Goal: Information Seeking & Learning: Learn about a topic

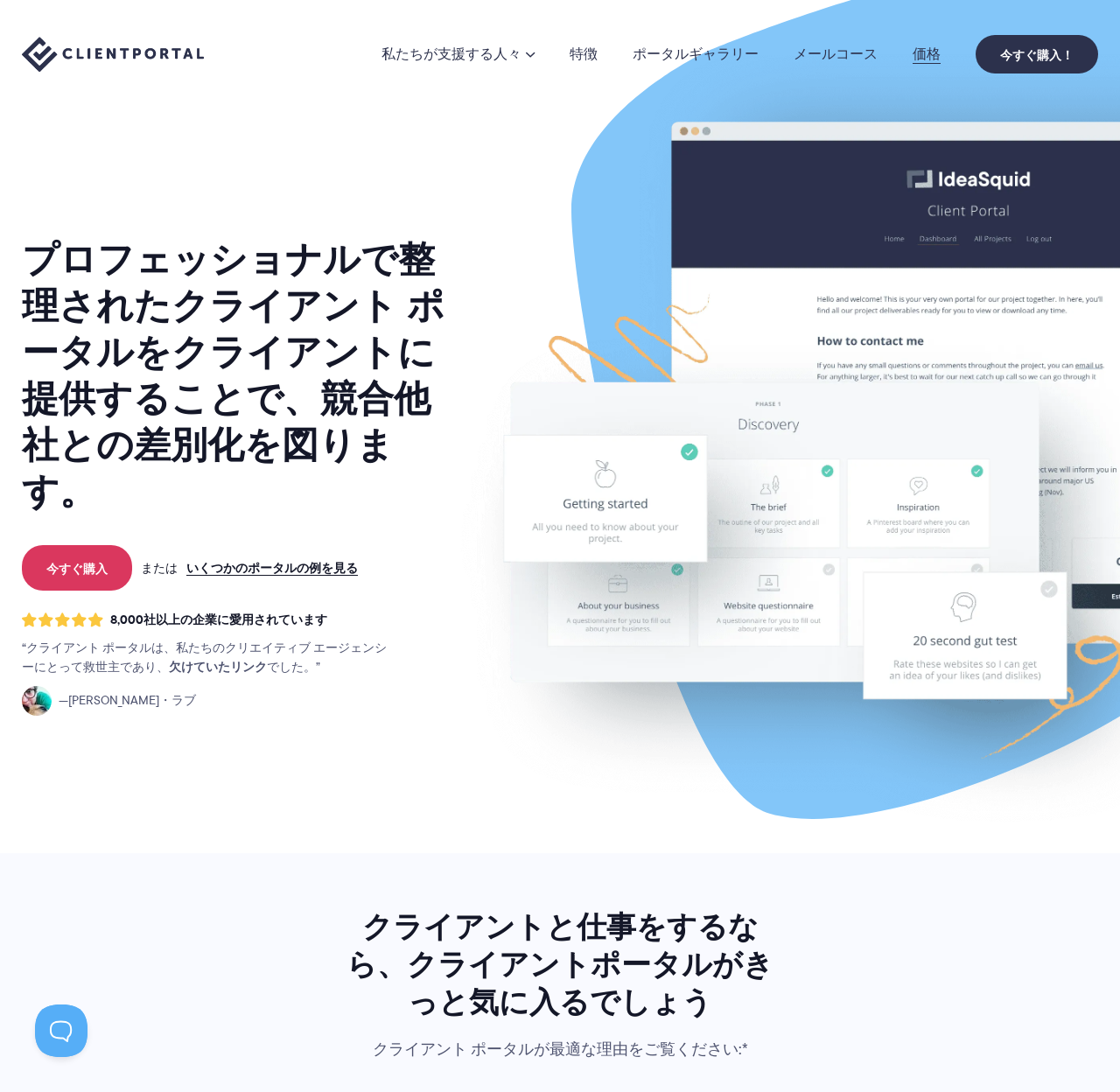
click at [929, 55] on font "価格" at bounding box center [926, 53] width 28 height 20
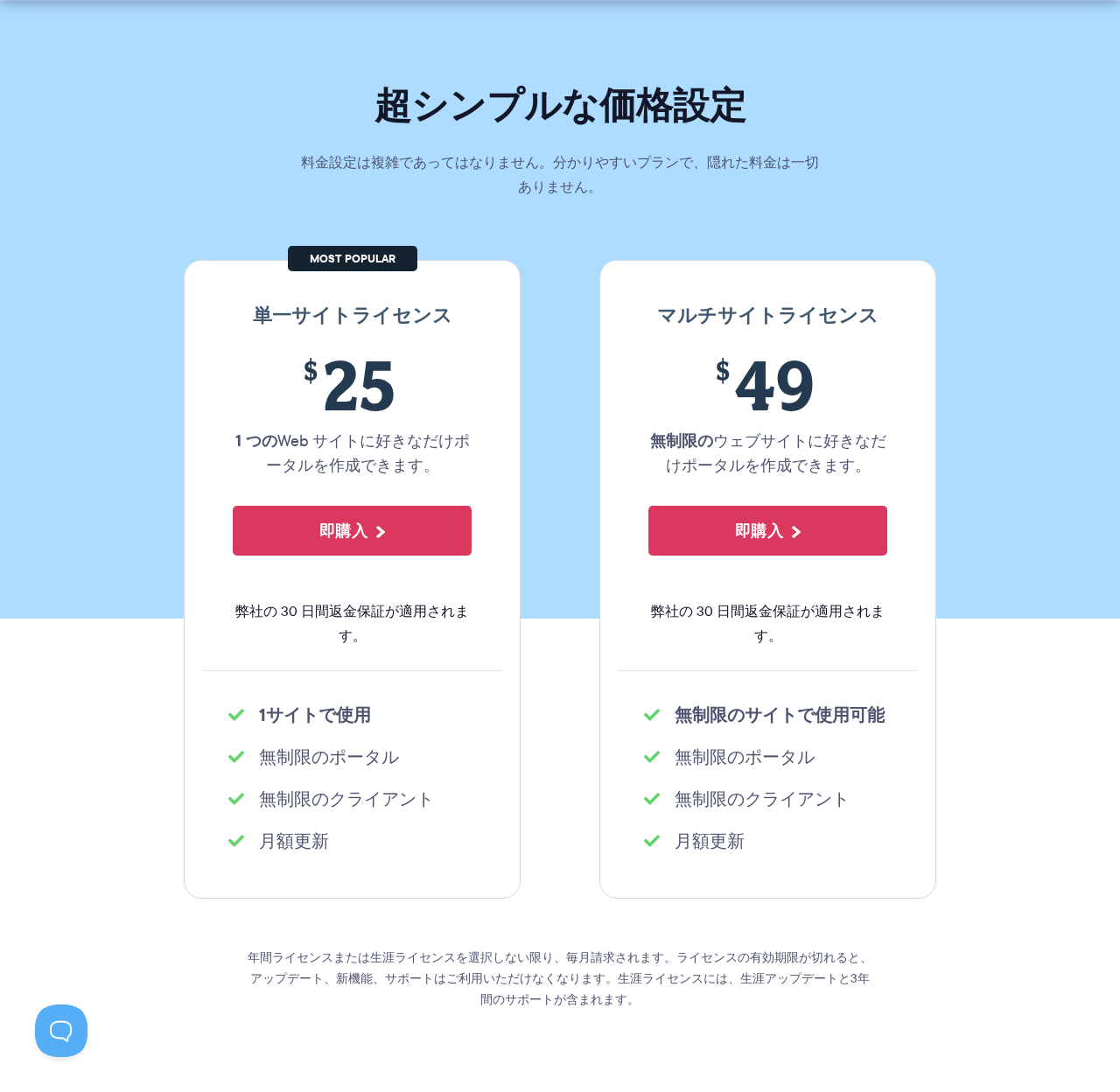
scroll to position [56, 0]
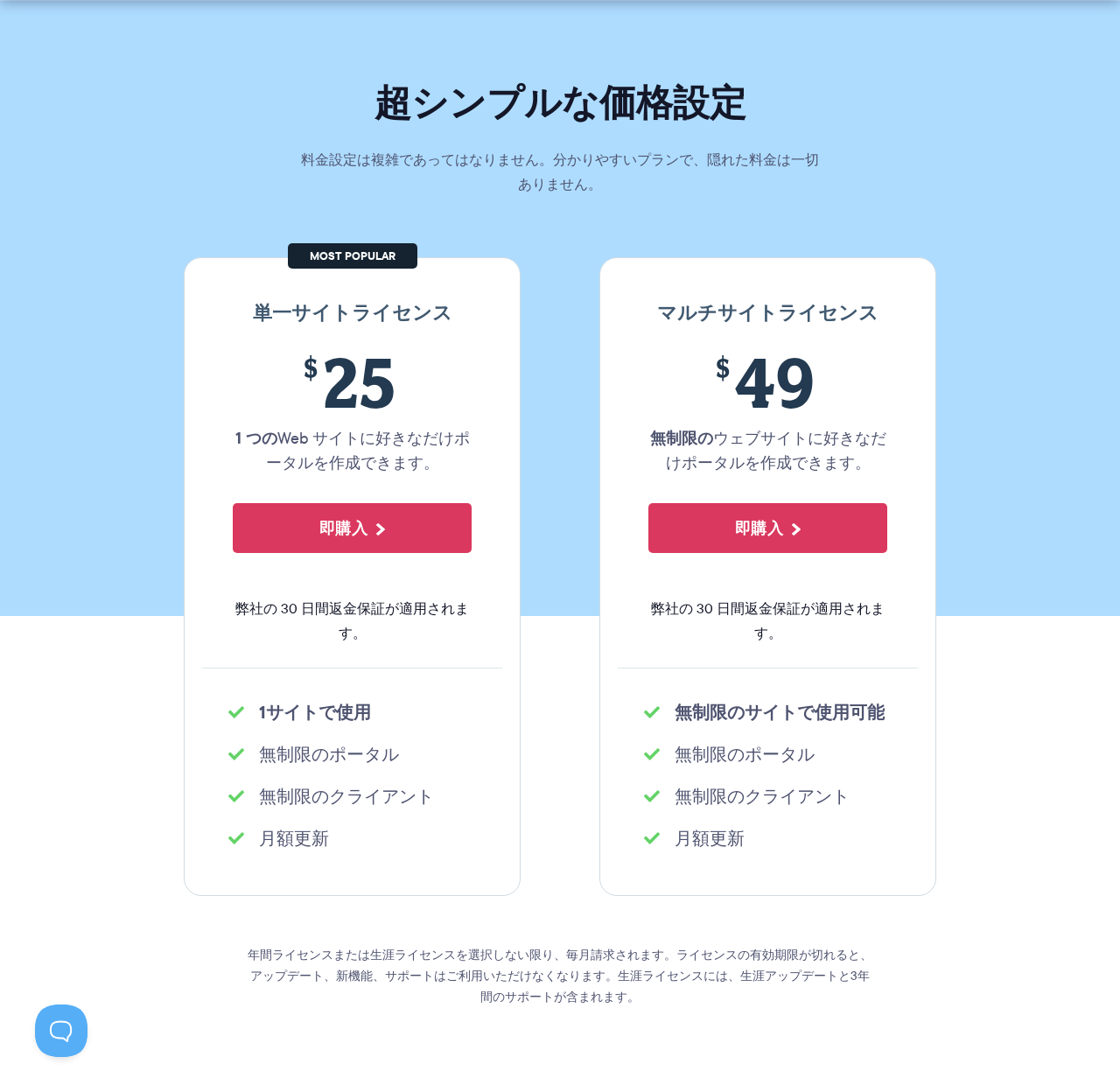
click at [416, 758] on li "無制限のポータル" at bounding box center [351, 753] width 247 height 24
drag, startPoint x: 398, startPoint y: 757, endPoint x: 258, endPoint y: 758, distance: 140.0
click at [258, 758] on li "無制限のポータル" at bounding box center [351, 753] width 247 height 24
copy font "無制限のポータル"
click at [547, 724] on div "単一サイトライセンス $ 25 1 つの Web サイトに好きなだけポータルを作成できます 。 即購入 弊社の 30 日間返金保証が適用されます。 1サイトで…" at bounding box center [559, 576] width 778 height 639
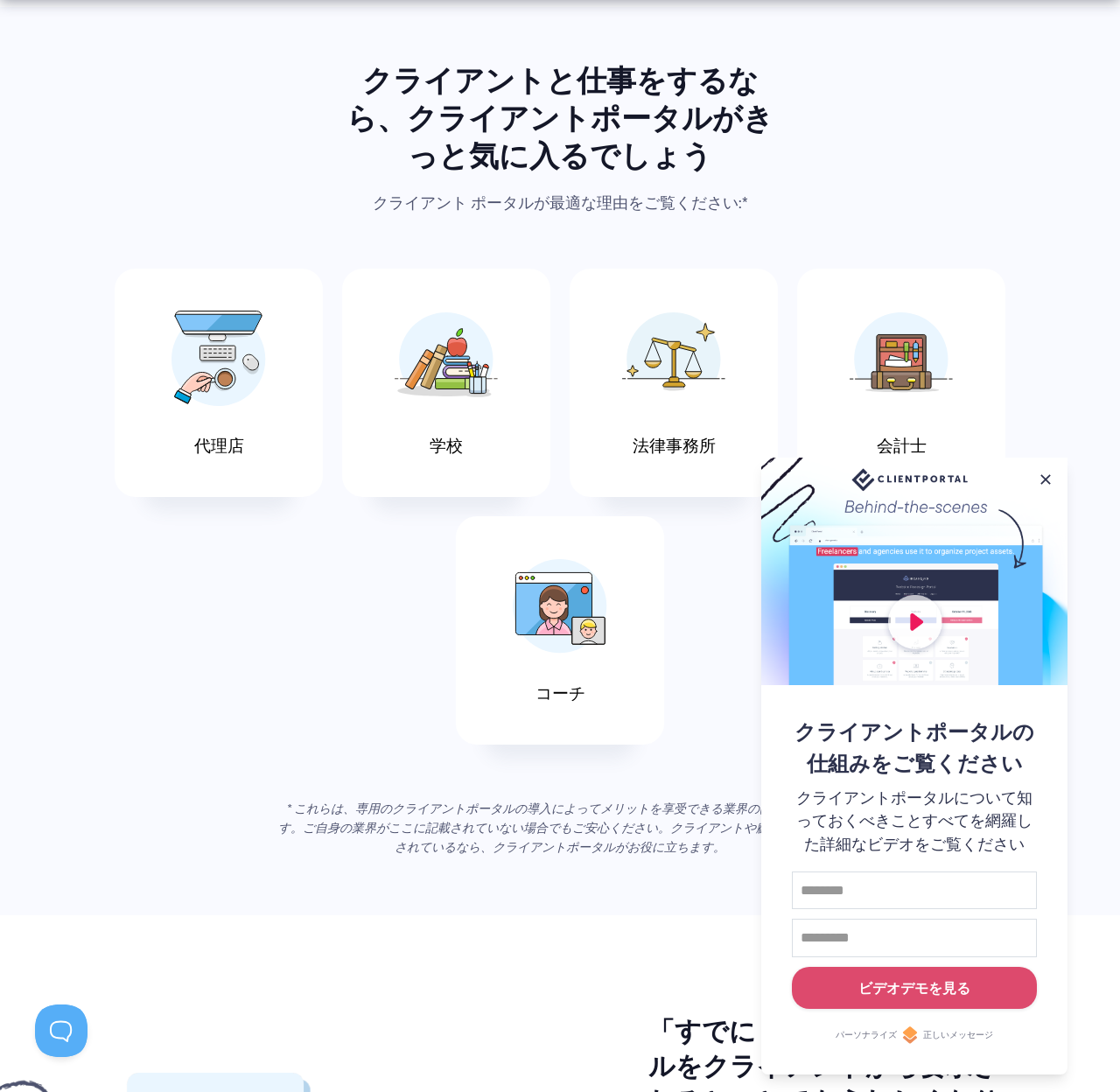
scroll to position [857, 0]
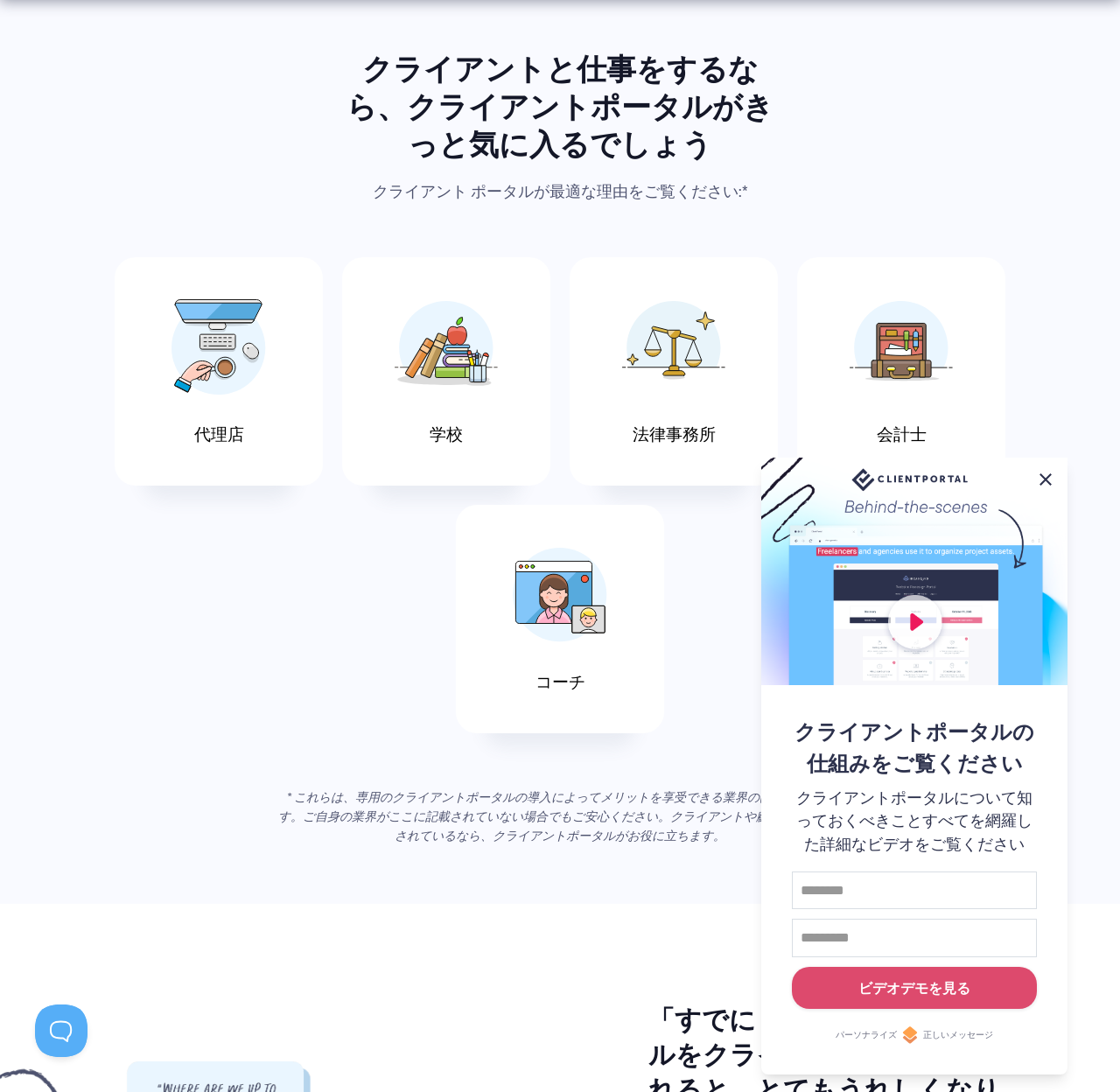
click at [1044, 470] on button at bounding box center [1046, 479] width 21 height 21
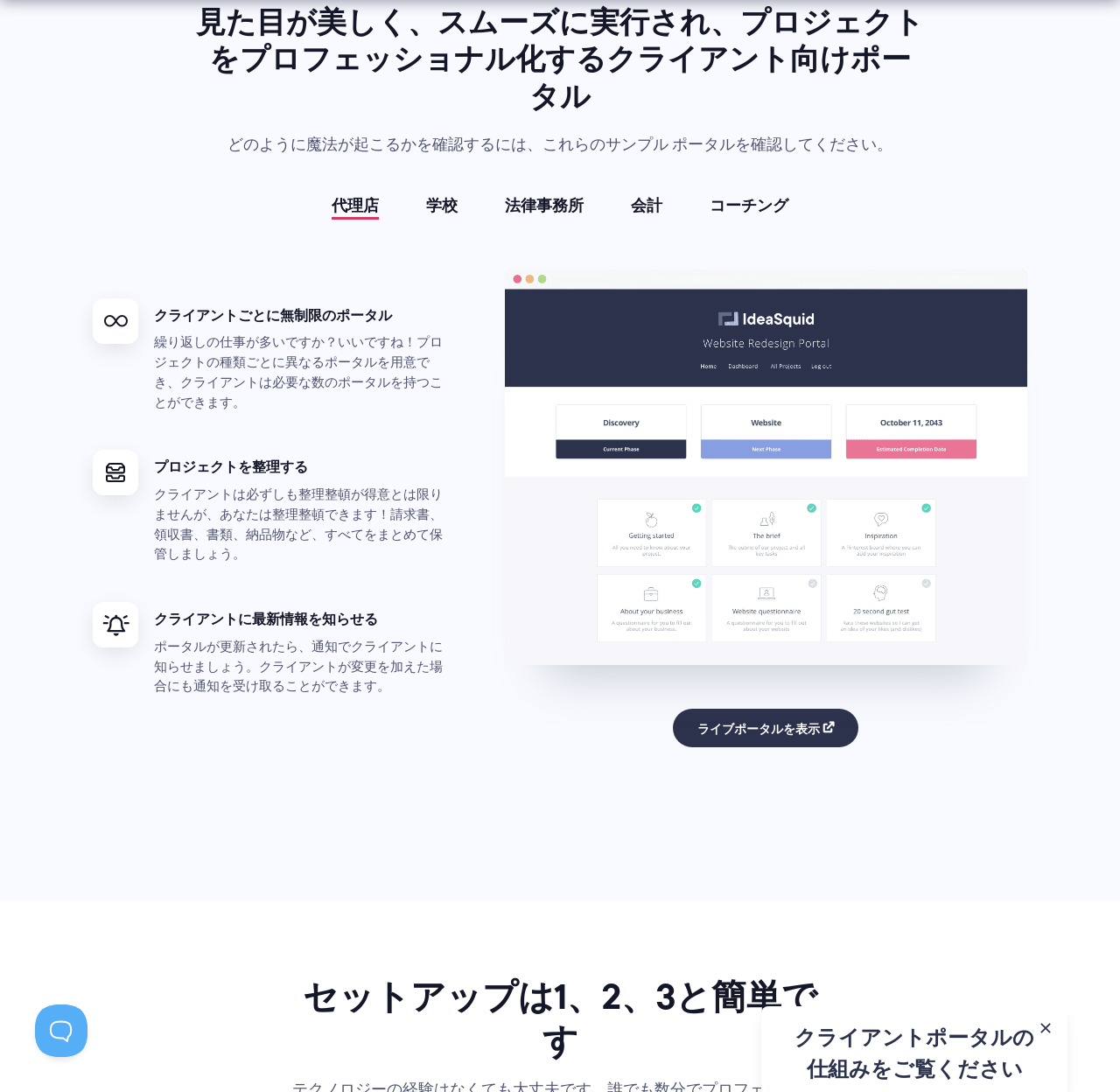
scroll to position [3548, 0]
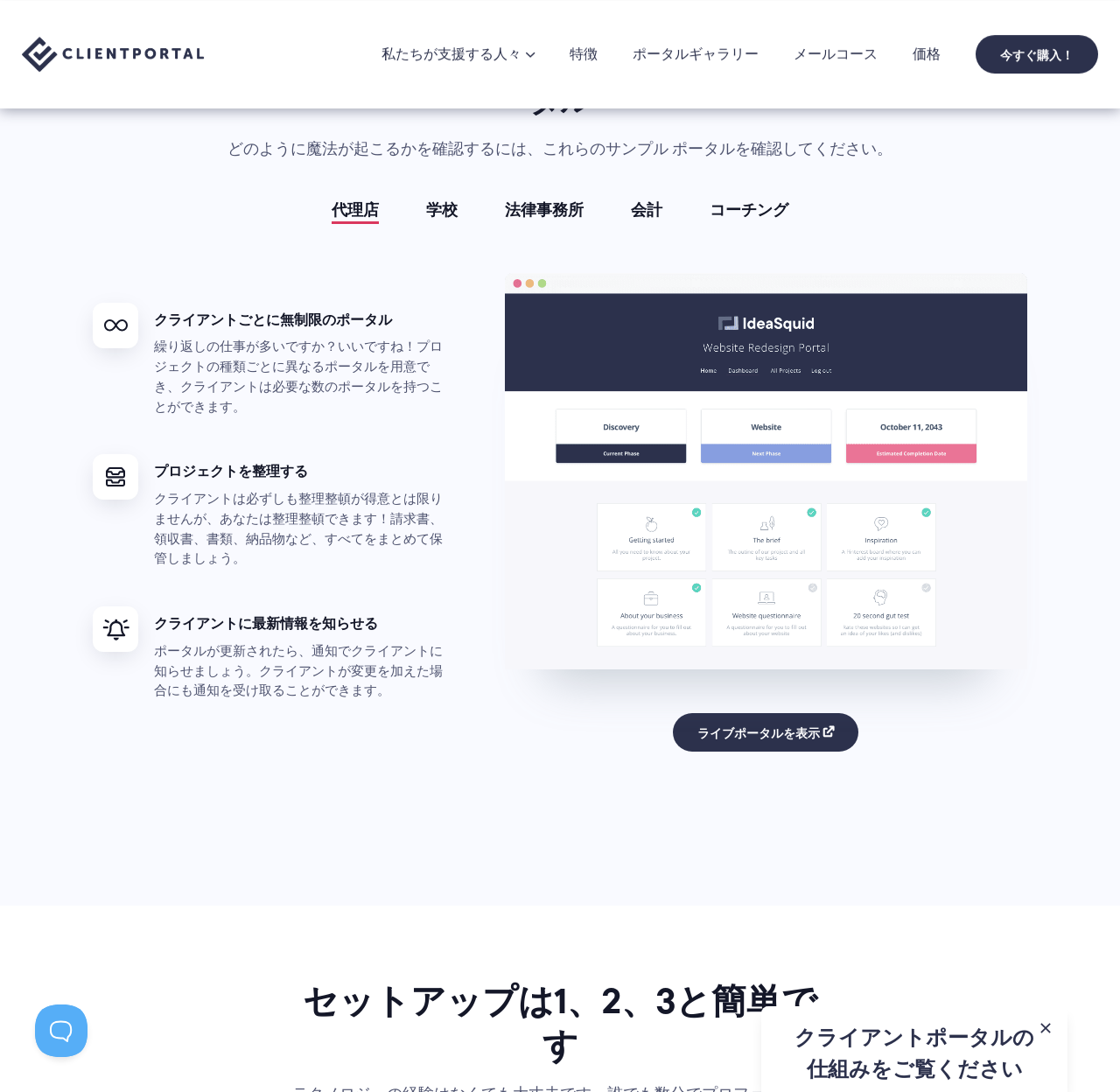
click at [440, 209] on font "学校" at bounding box center [442, 210] width 32 height 24
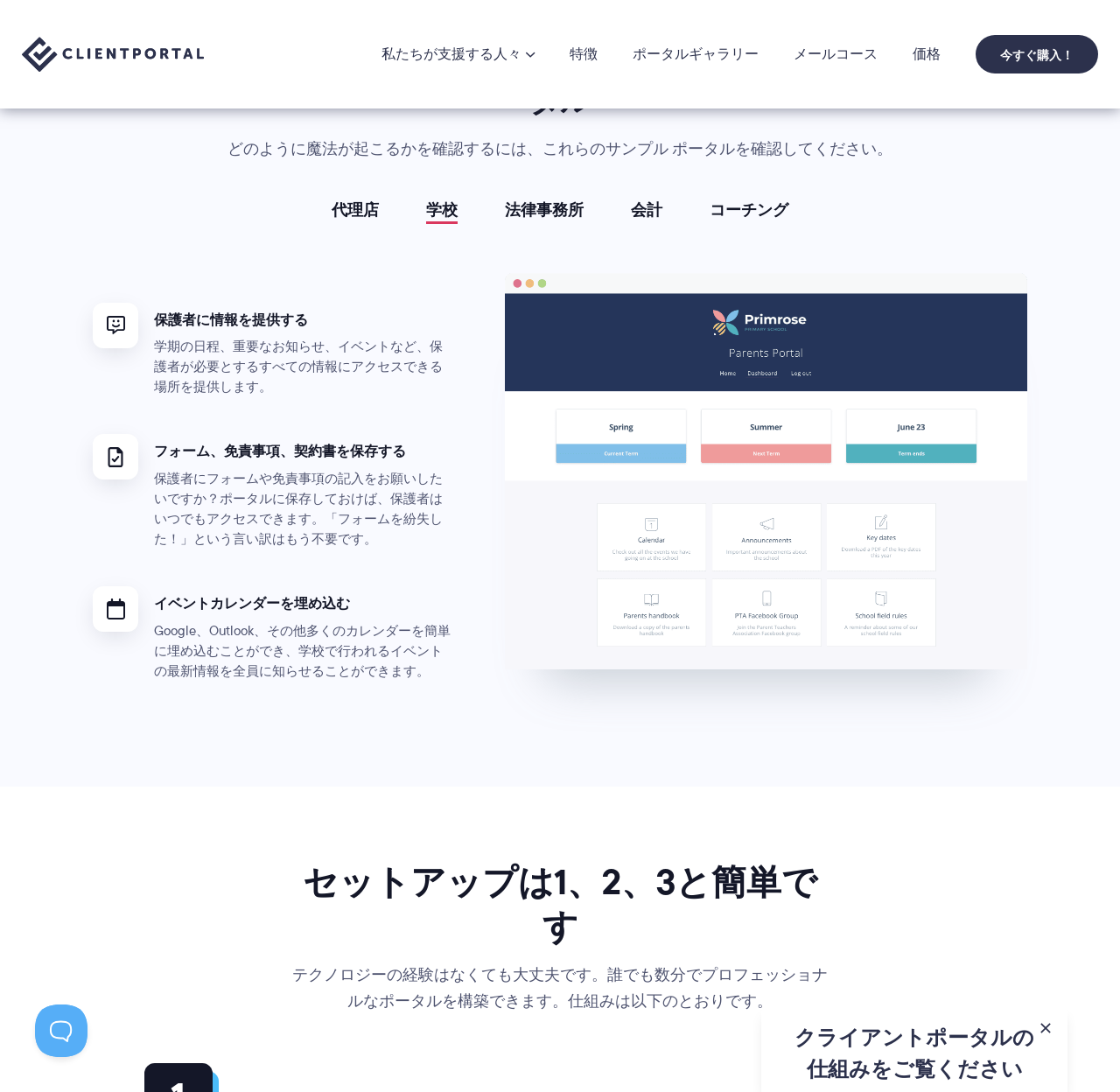
click at [353, 216] on font "代理店" at bounding box center [355, 210] width 47 height 24
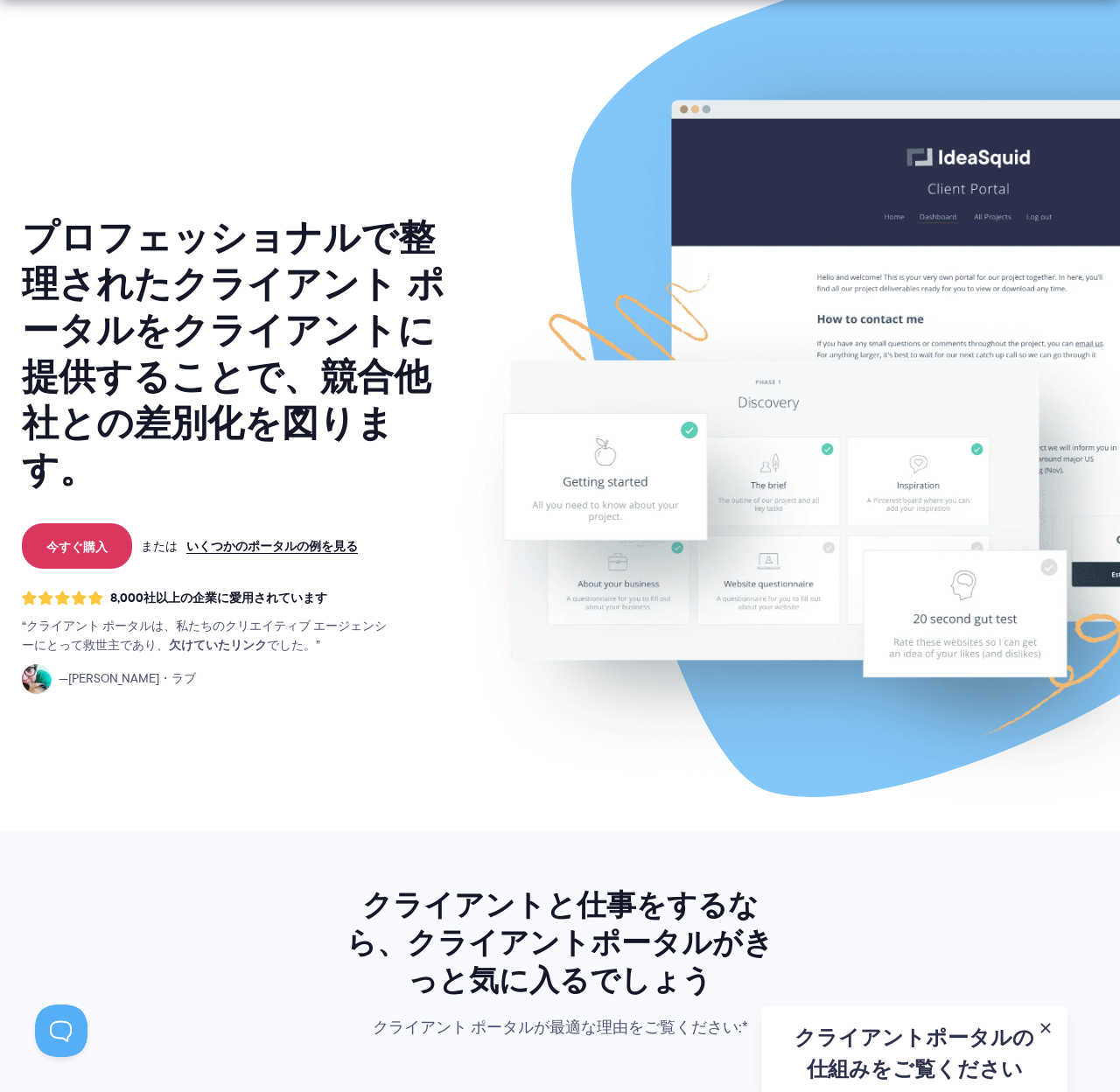
scroll to position [34, 0]
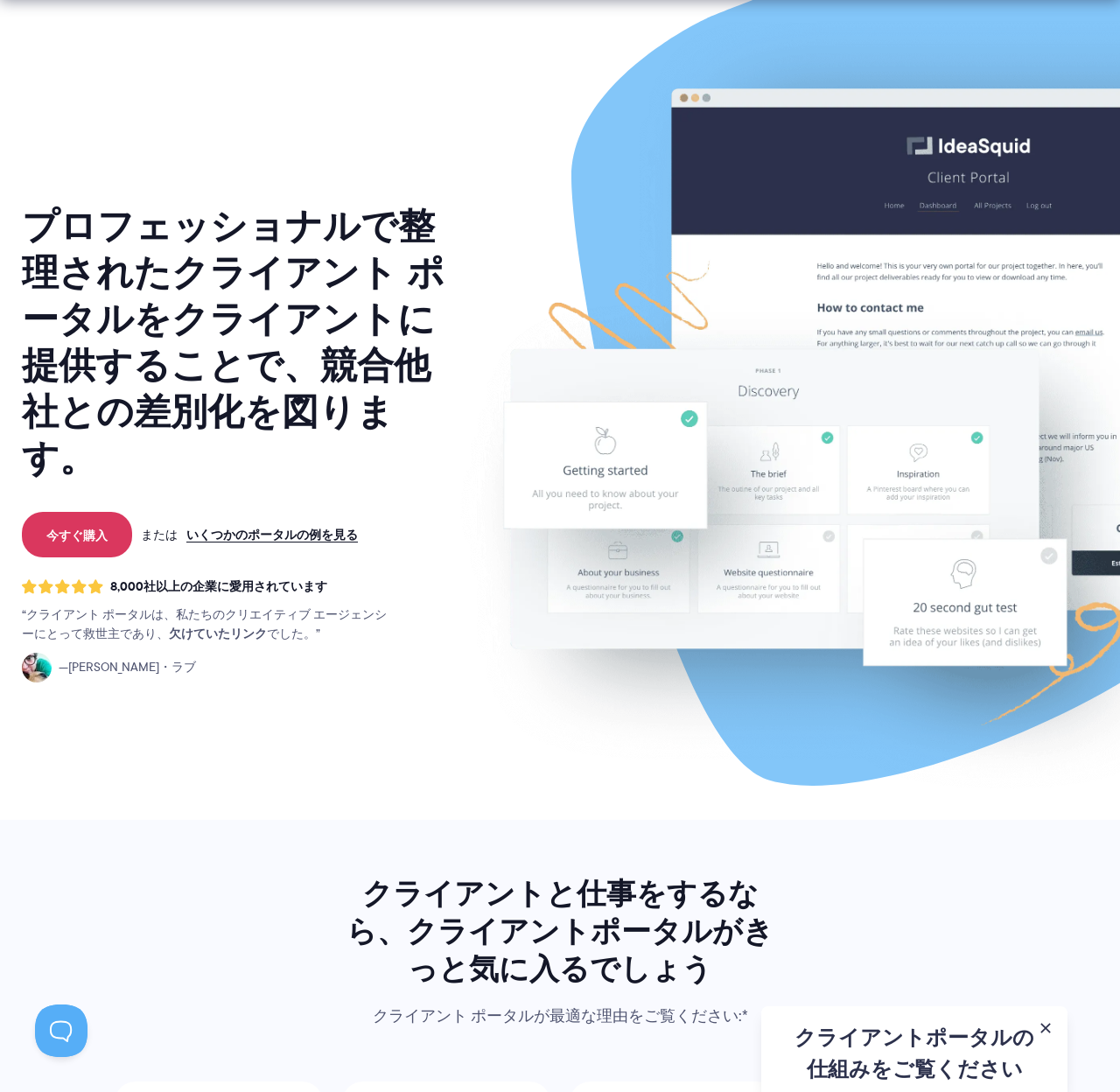
click at [891, 1029] on div "クライアントポータルの仕組みをご覧ください クライアントポータルについて知っておくべきことすべてを網羅した詳細なビデオをご覧ください ファーストネーム 電子メ…" at bounding box center [914, 1049] width 306 height 86
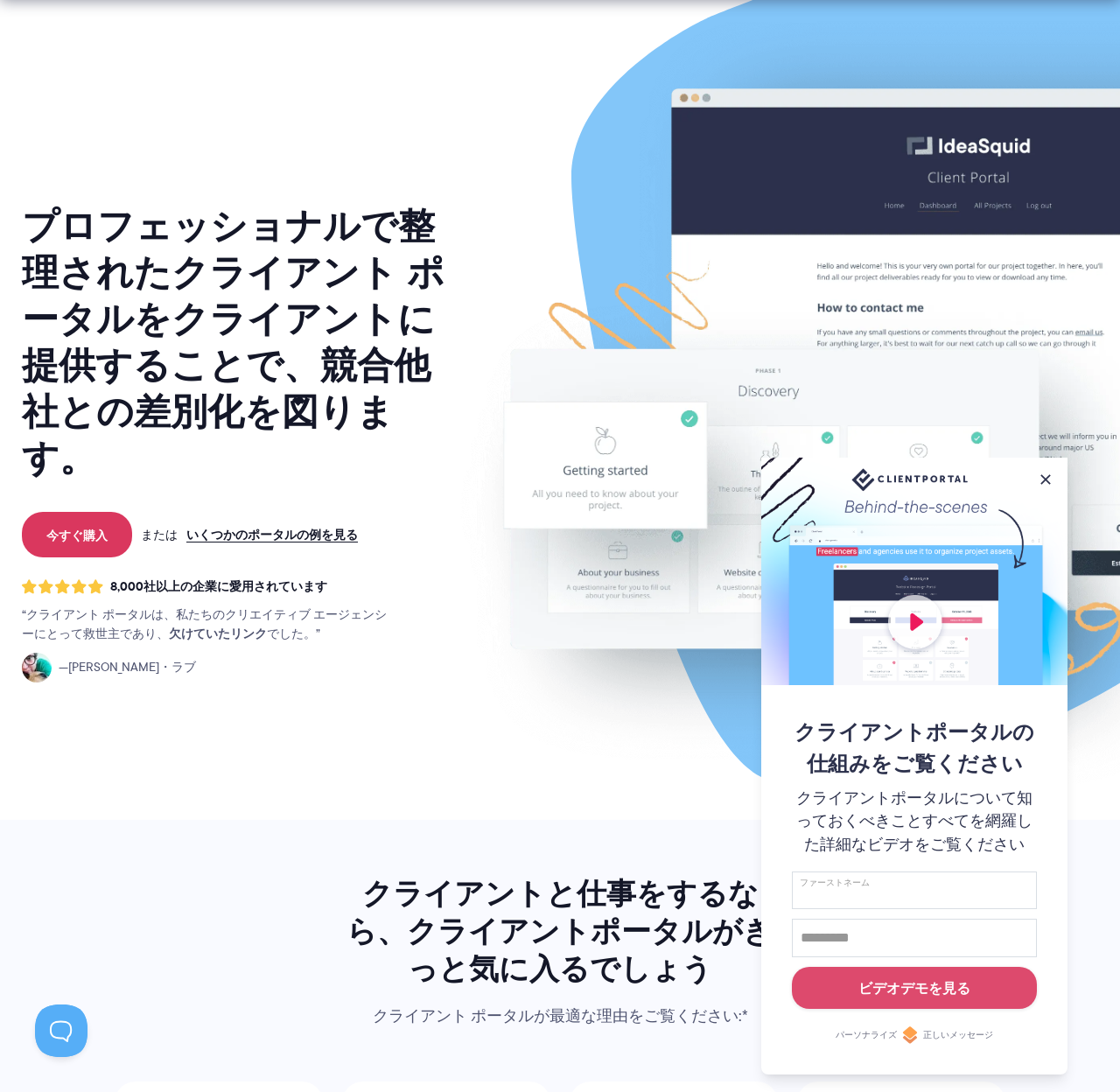
click at [916, 897] on input "ファーストネーム" at bounding box center [914, 891] width 245 height 38
type input "**"
type input "**********"
click at [892, 993] on font "ビデオデモを見る" at bounding box center [914, 987] width 112 height 16
